Goal: Task Accomplishment & Management: Manage account settings

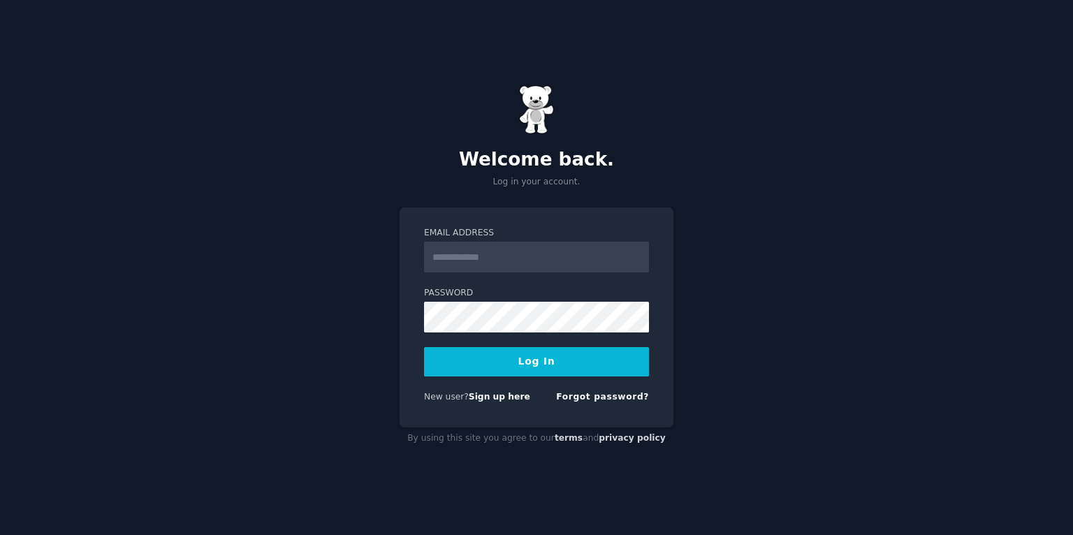
click at [475, 251] on input "Email Address" at bounding box center [536, 257] width 225 height 31
type input "**********"
click at [534, 358] on button "Log In" at bounding box center [536, 361] width 225 height 29
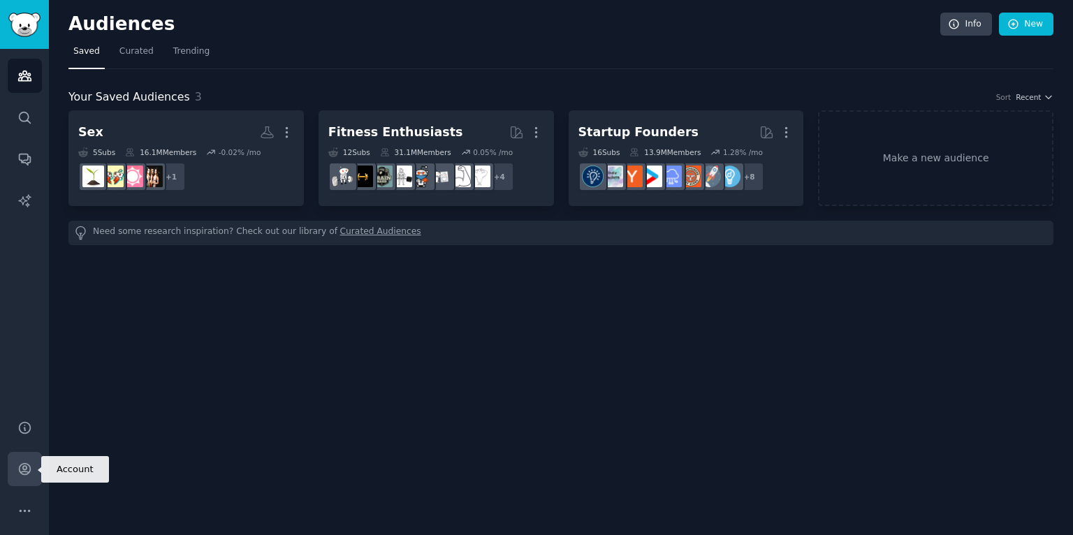
click at [27, 478] on link "Account" at bounding box center [25, 469] width 34 height 34
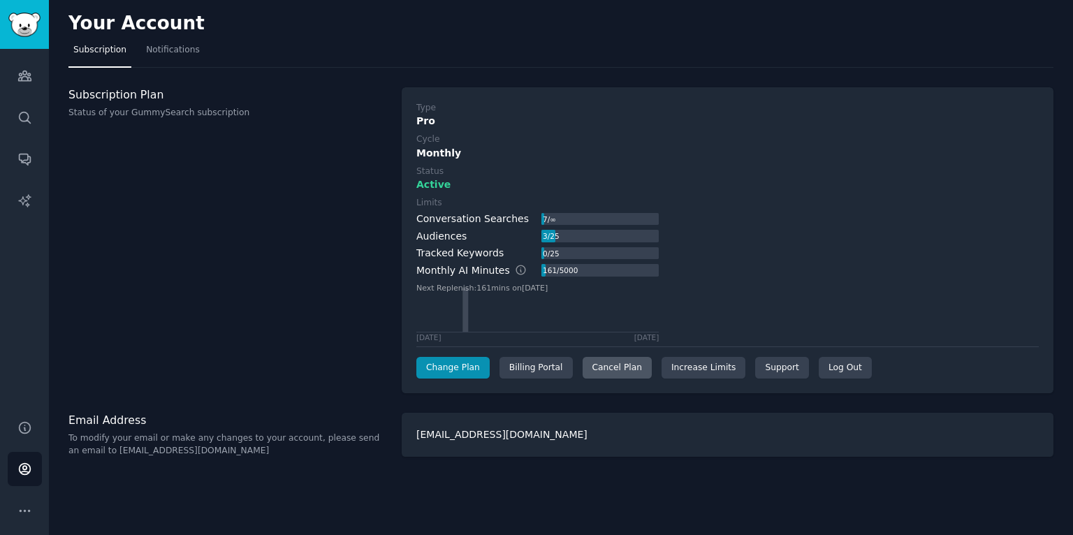
click at [627, 361] on div "Cancel Plan" at bounding box center [616, 368] width 69 height 22
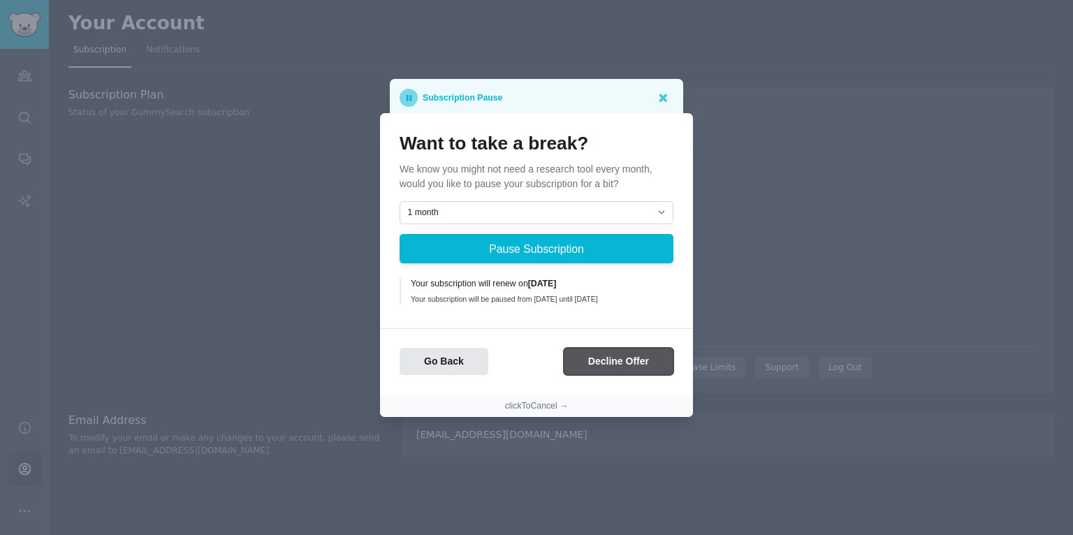
click at [604, 360] on button "Decline Offer" at bounding box center [619, 361] width 110 height 27
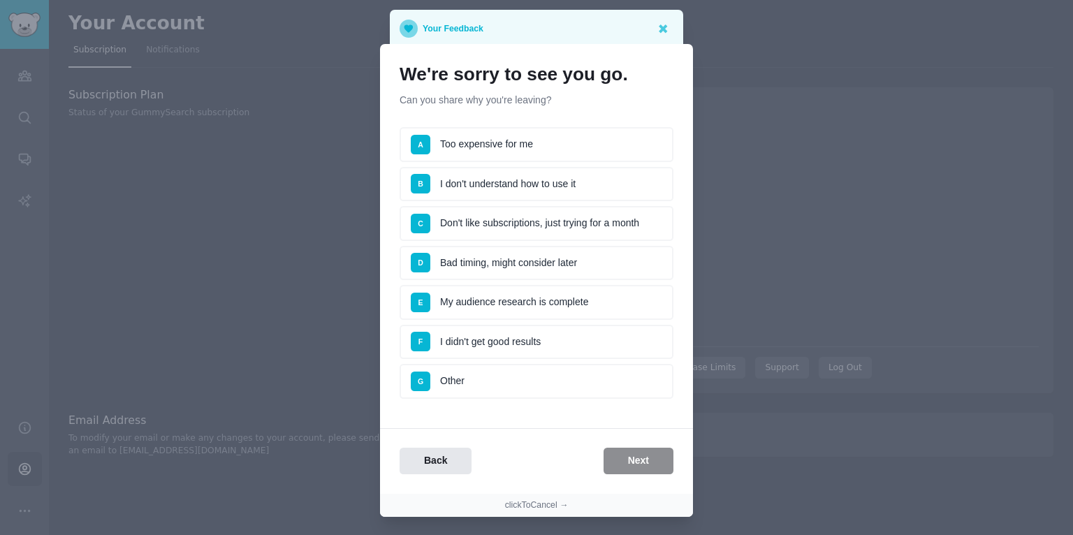
click at [589, 221] on li "C Don't like subscriptions, just trying for a month" at bounding box center [536, 223] width 274 height 35
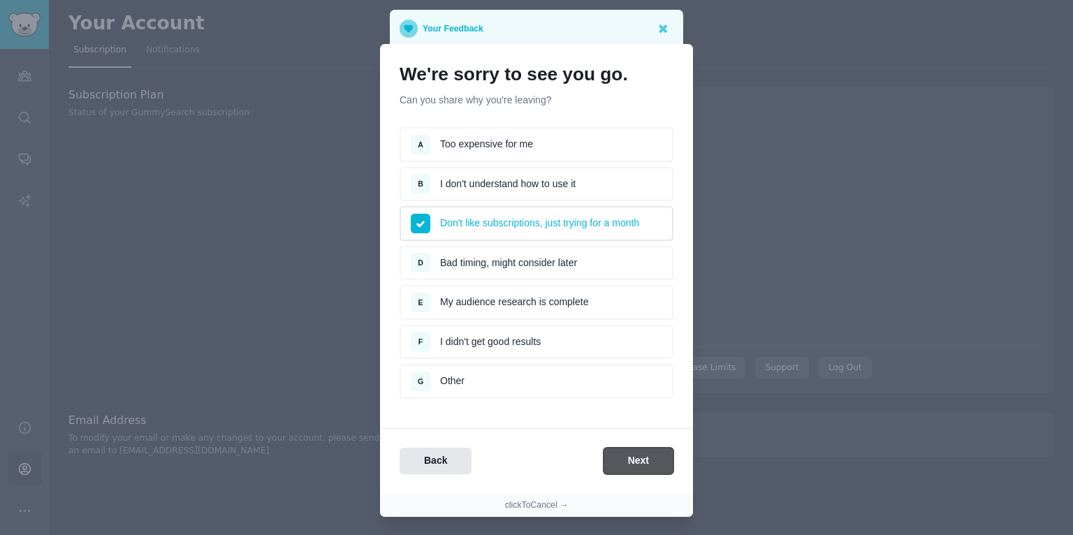
click at [632, 460] on button "Next" at bounding box center [638, 461] width 70 height 27
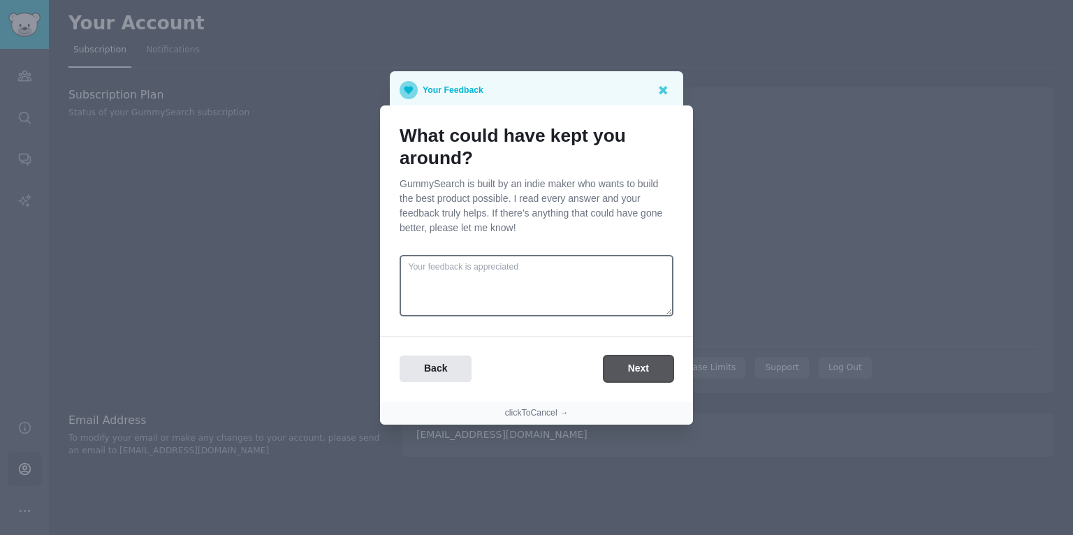
click at [637, 362] on button "Next" at bounding box center [638, 368] width 70 height 27
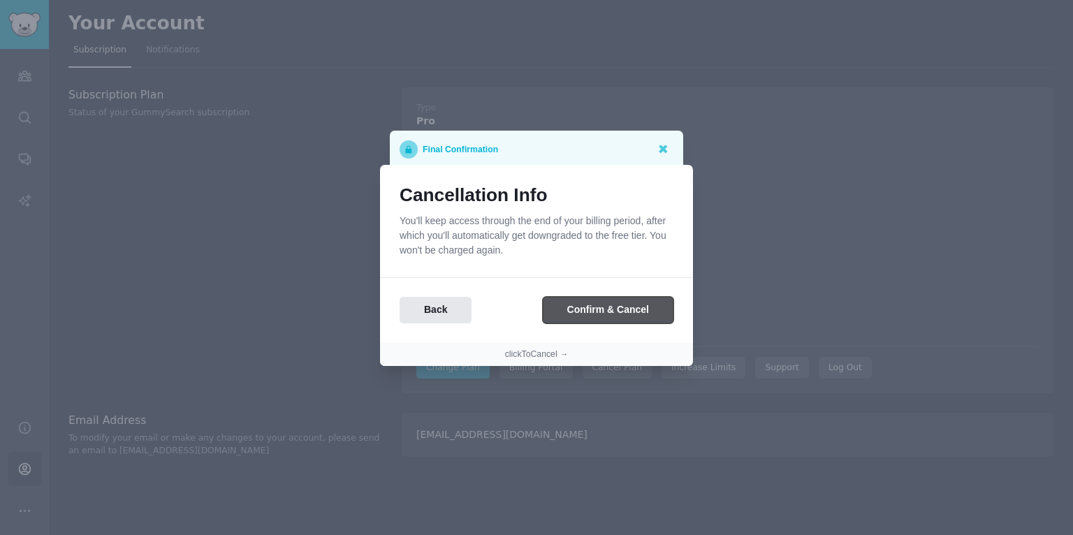
click at [651, 312] on button "Confirm & Cancel" at bounding box center [608, 310] width 131 height 27
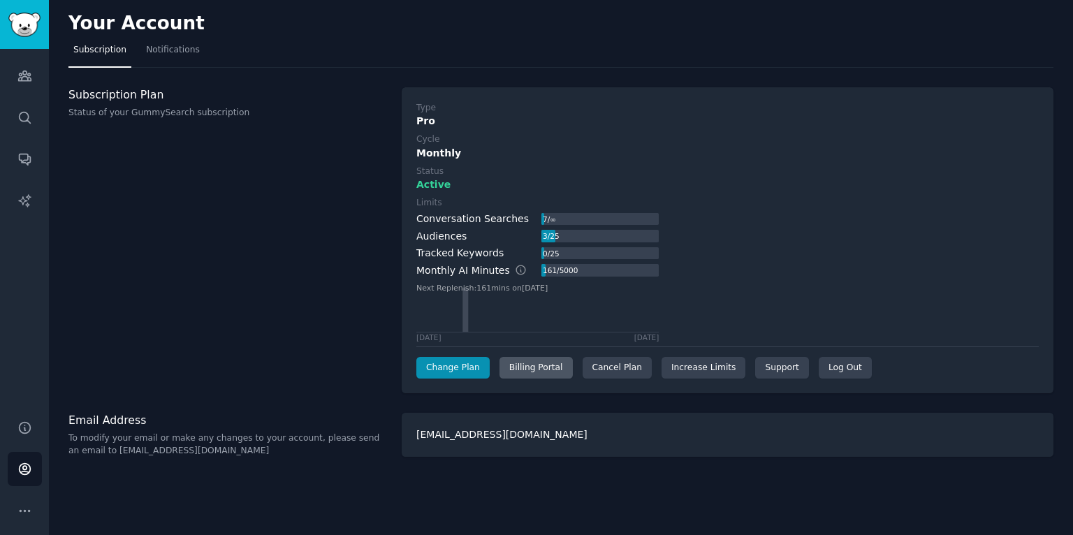
click at [524, 360] on div "Billing Portal" at bounding box center [535, 368] width 73 height 22
